Goal: Check status: Check status

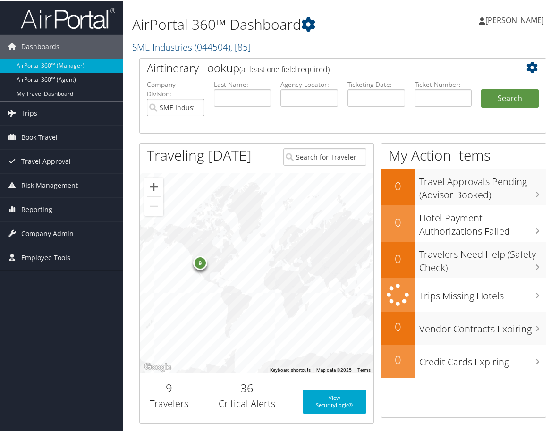
click at [194, 107] on input "SME Industries" at bounding box center [176, 105] width 58 height 17
paste input "0167308884612"
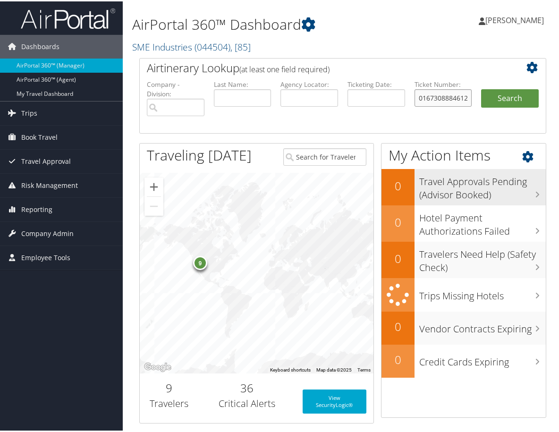
scroll to position [0, 1]
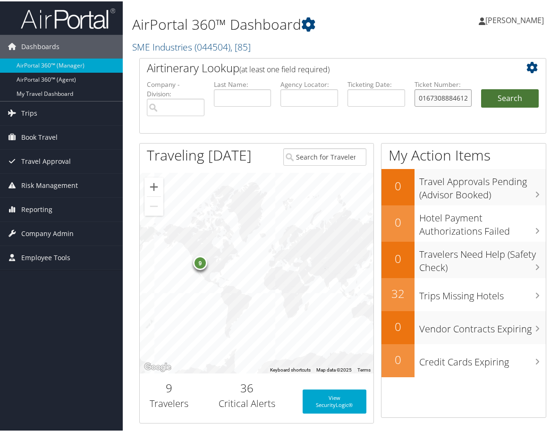
type input "0167308884612"
click at [491, 99] on button "Search" at bounding box center [510, 97] width 58 height 19
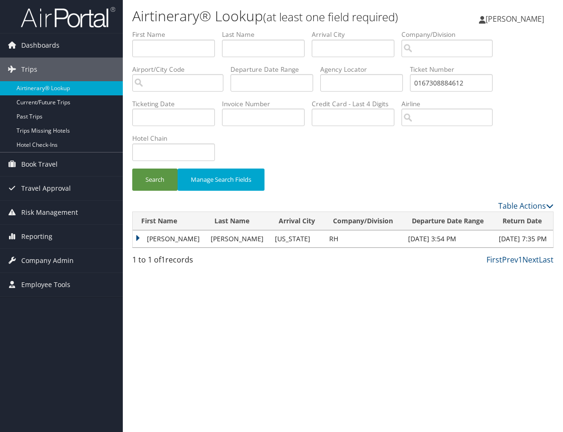
click at [139, 240] on td "SHEREE" at bounding box center [169, 239] width 73 height 17
